Goal: Task Accomplishment & Management: Use online tool/utility

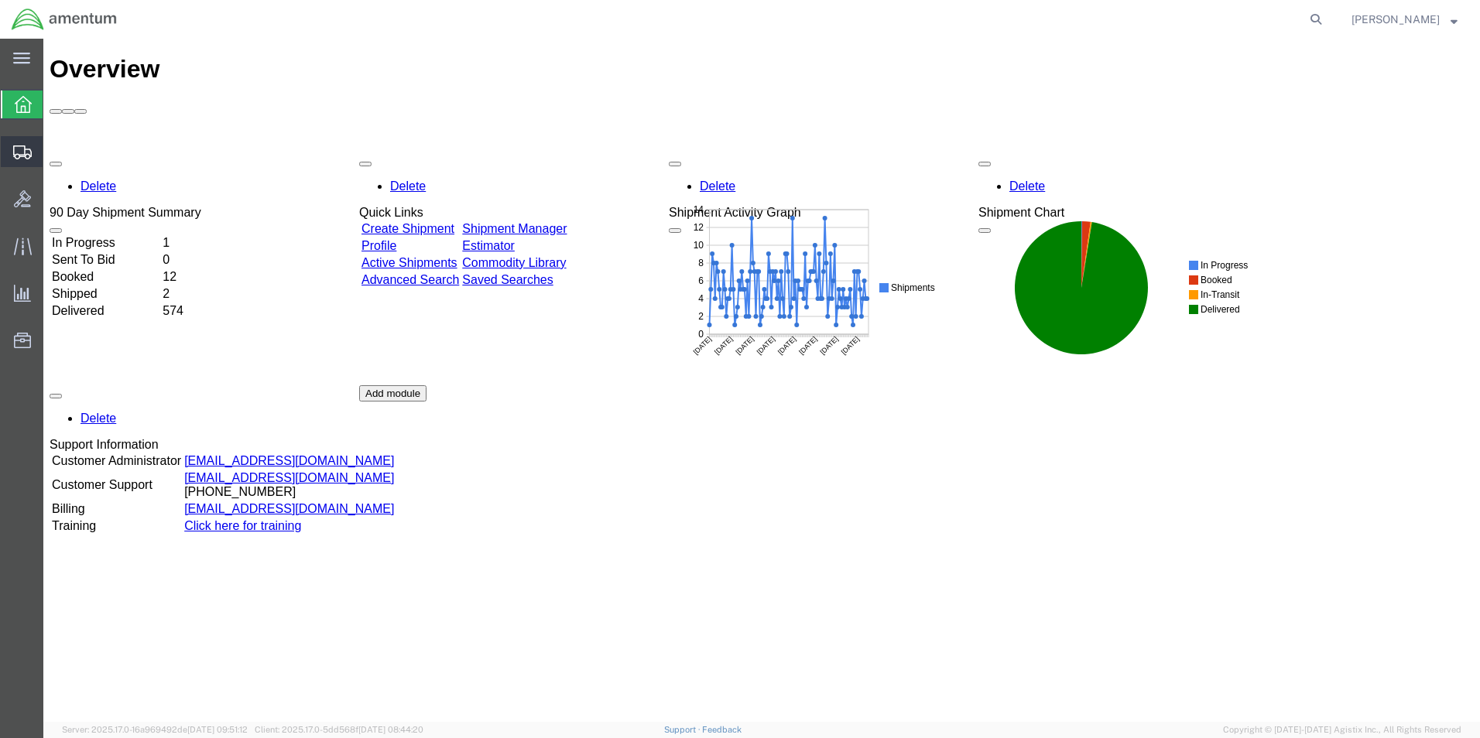
click at [0, 0] on span "Shipment Manager" at bounding box center [0, 0] width 0 height 0
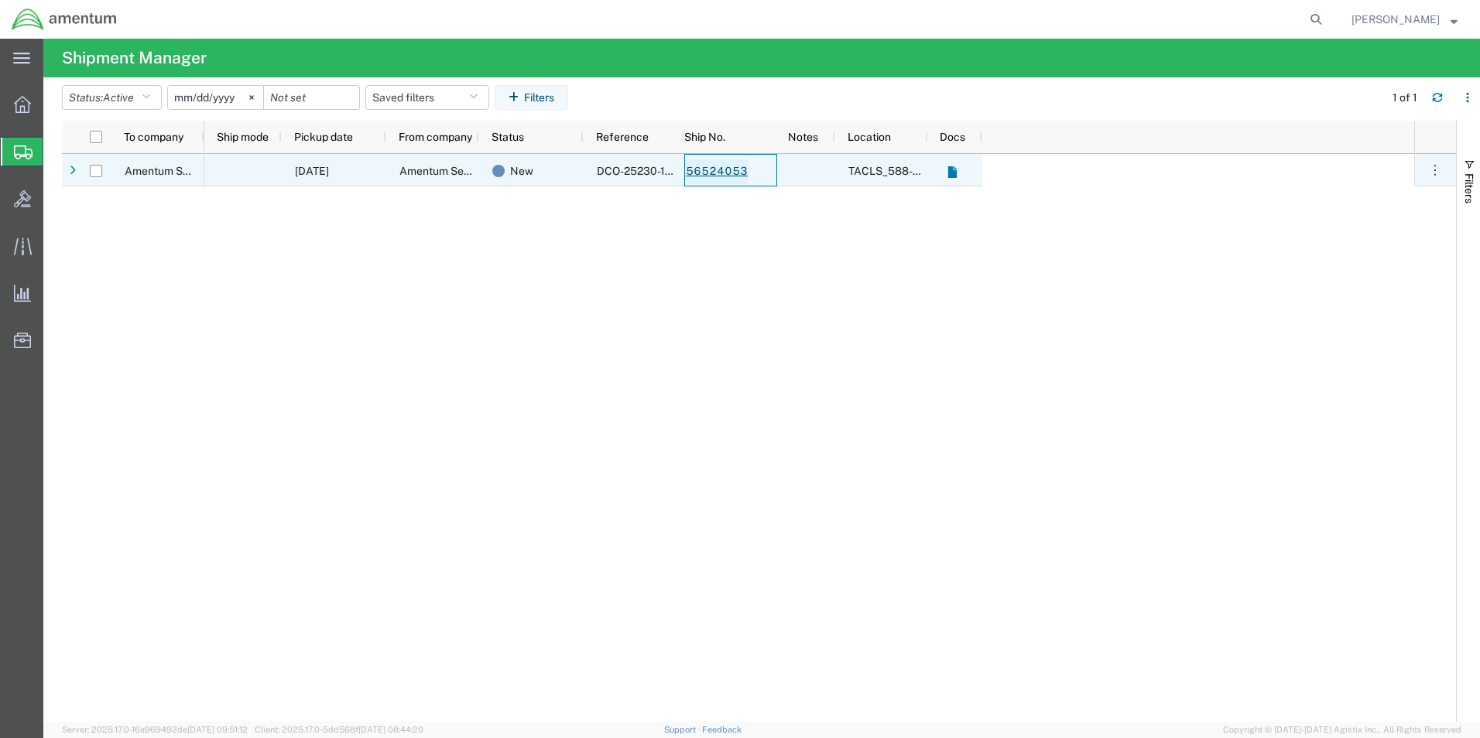
click at [712, 171] on link "56524053" at bounding box center [716, 171] width 63 height 25
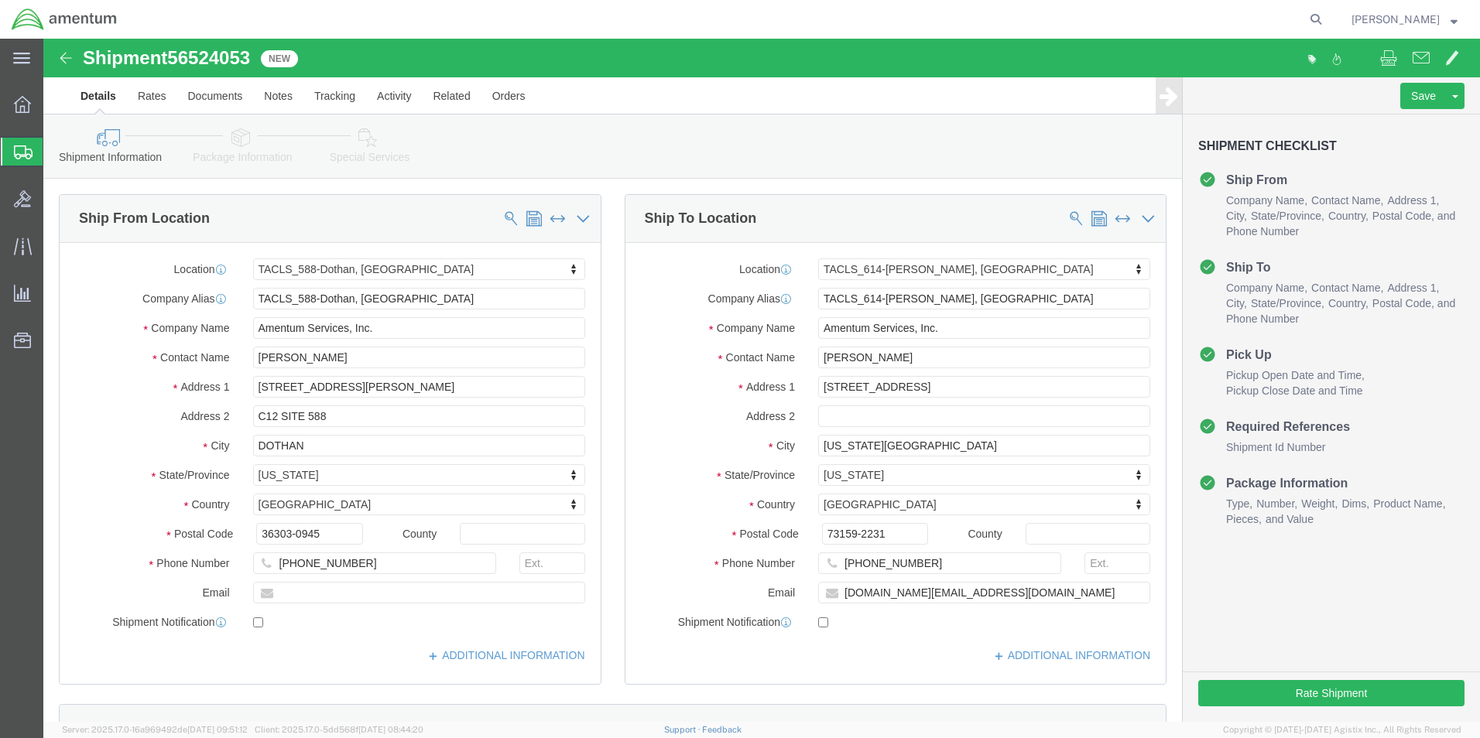
select select "42706"
select select "42711"
click button "Rate Shipment"
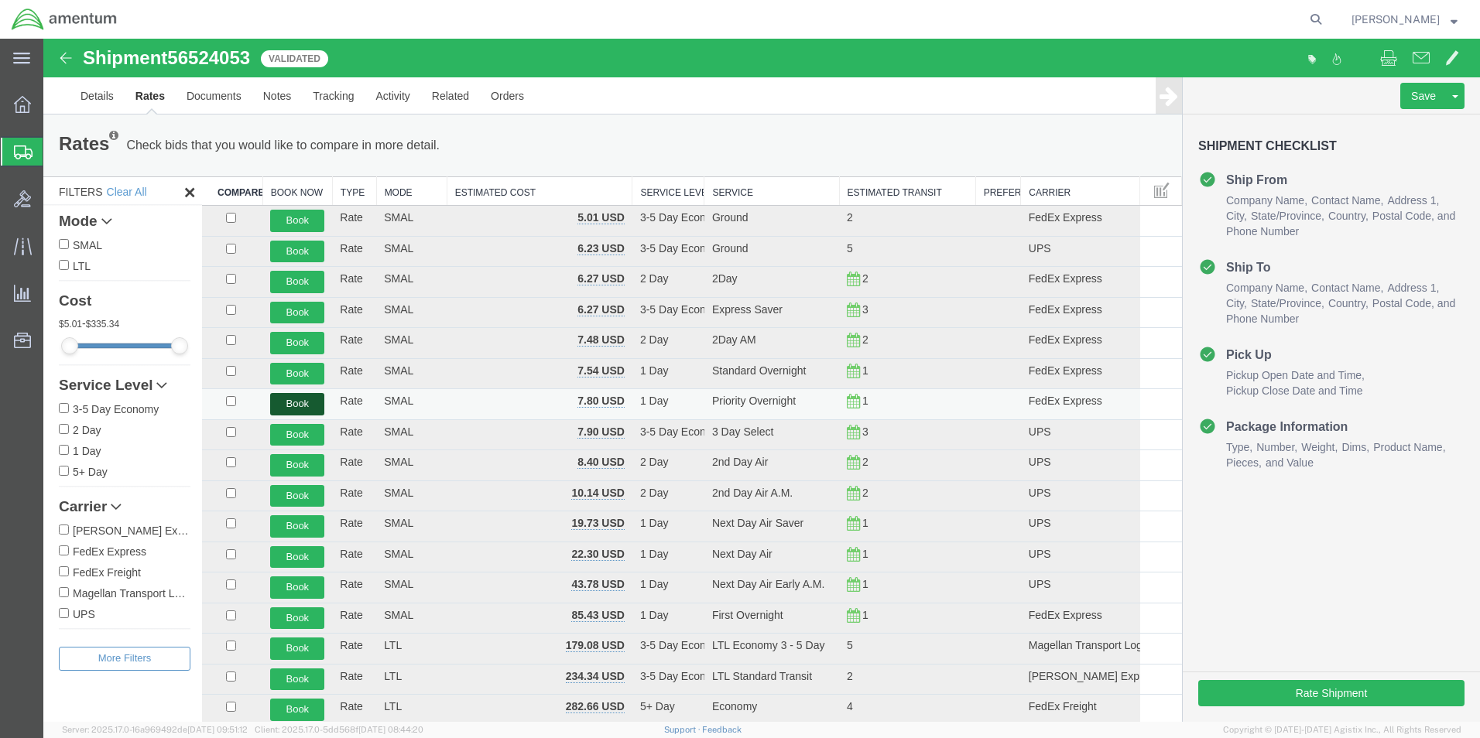
click at [288, 404] on button "Book" at bounding box center [297, 404] width 54 height 22
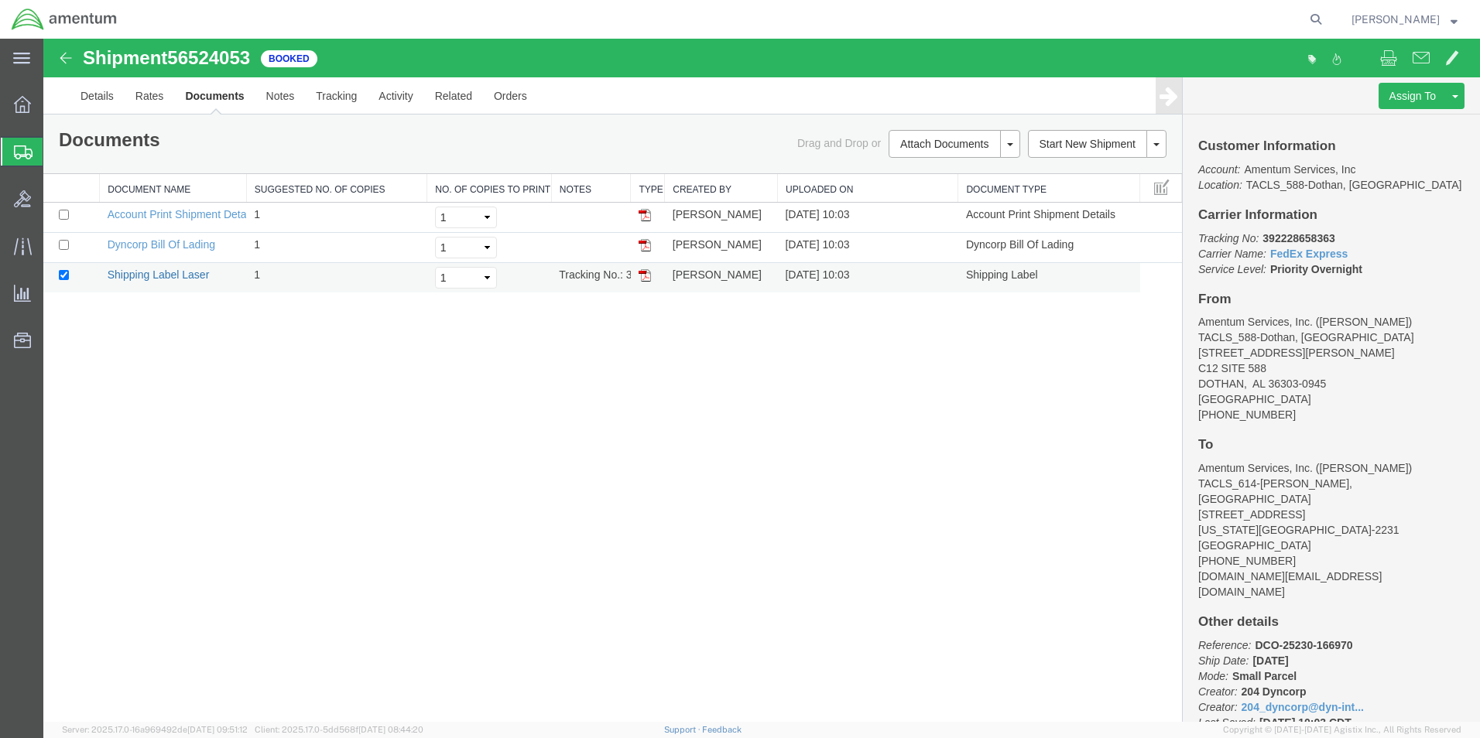
click at [139, 275] on link "Shipping Label Laser" at bounding box center [159, 275] width 102 height 12
